Goal: Check status: Check status

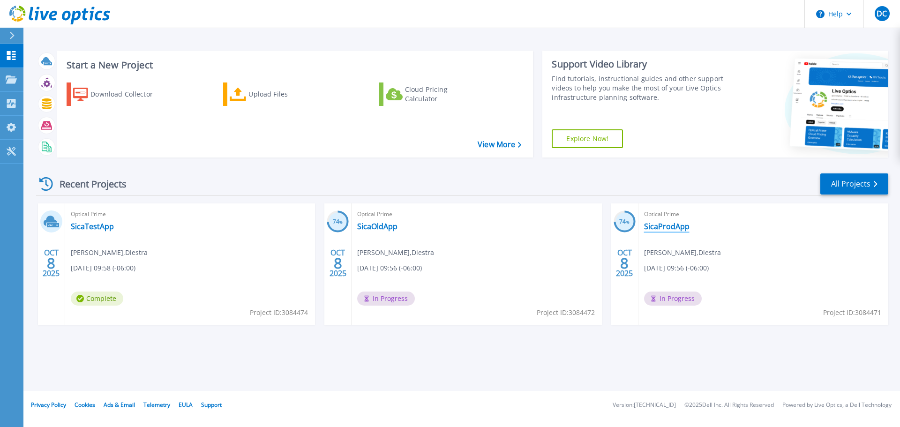
click at [680, 224] on link "SicaProdApp" at bounding box center [666, 226] width 45 height 9
